Goal: Task Accomplishment & Management: Manage account settings

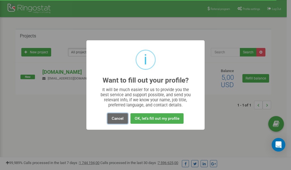
click at [118, 120] on button "Cancel" at bounding box center [117, 118] width 20 height 11
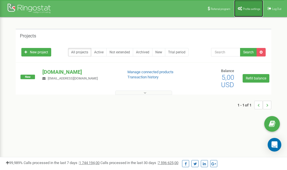
click at [247, 9] on span "Profile settings" at bounding box center [251, 8] width 17 height 3
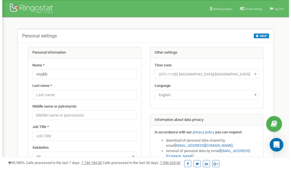
scroll to position [28, 0]
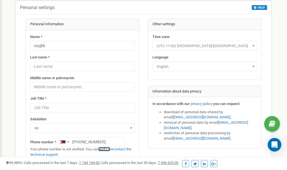
click at [107, 150] on link "verify it" at bounding box center [104, 149] width 12 height 4
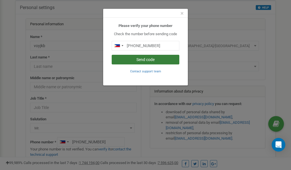
click at [146, 59] on button "Send code" at bounding box center [146, 60] width 68 height 10
